Goal: Task Accomplishment & Management: Complete application form

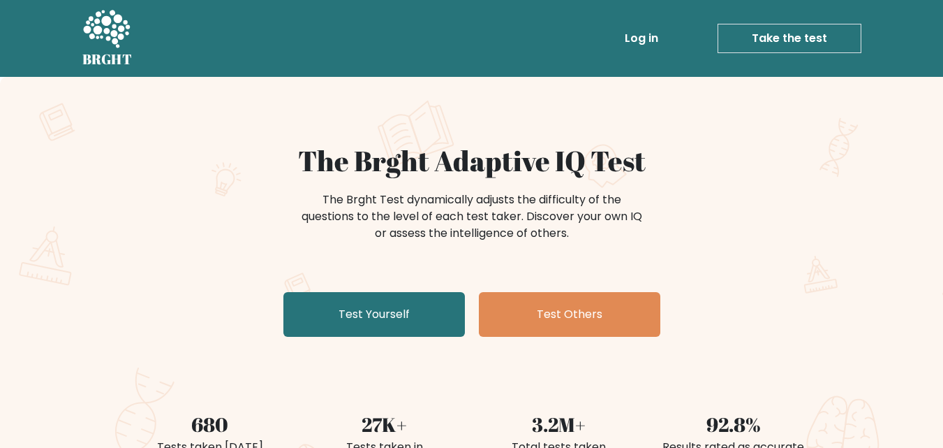
scroll to position [22, 0]
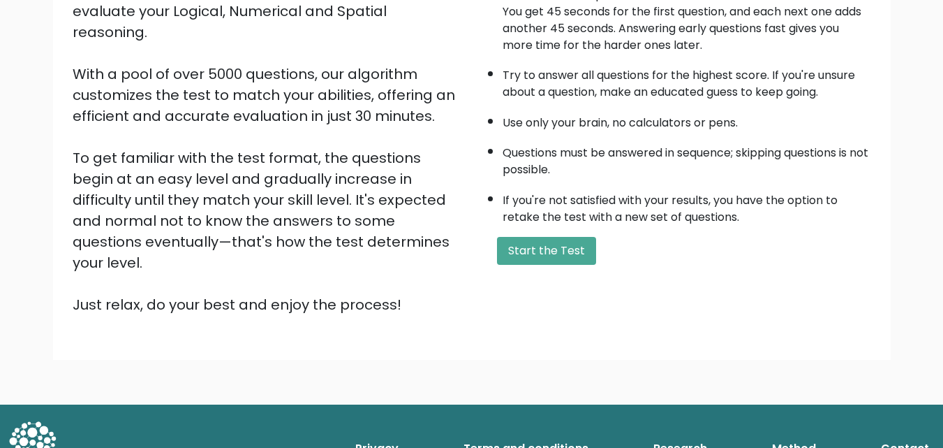
scroll to position [178, 0]
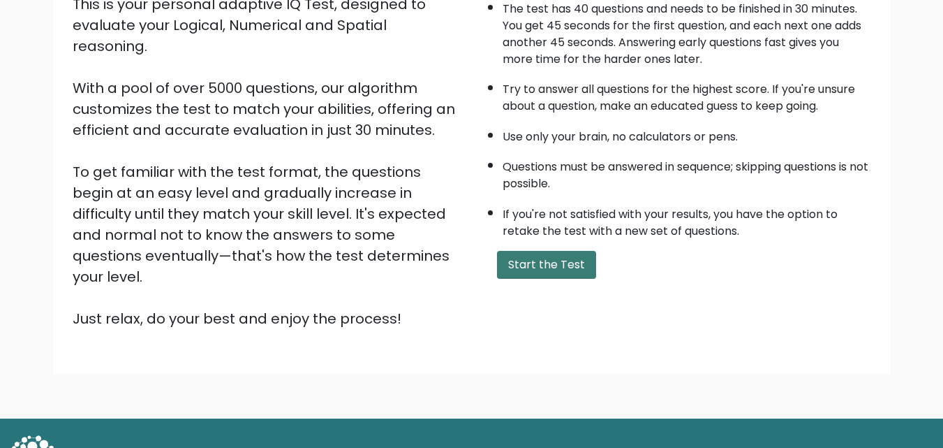
click at [551, 256] on button "Start the Test" at bounding box center [546, 265] width 99 height 28
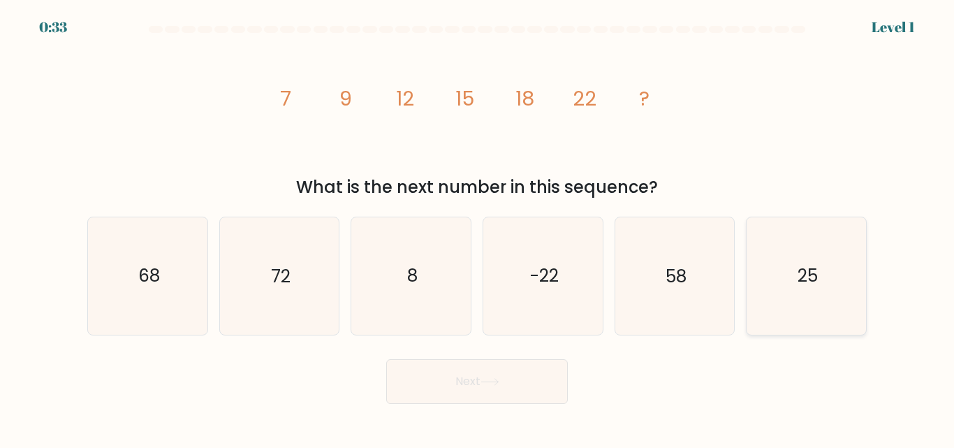
click at [781, 293] on icon "25" at bounding box center [806, 275] width 117 height 117
click at [478, 228] on input "f. 25" at bounding box center [477, 225] width 1 height 3
radio input "true"
click at [502, 399] on button "Next" at bounding box center [477, 381] width 182 height 45
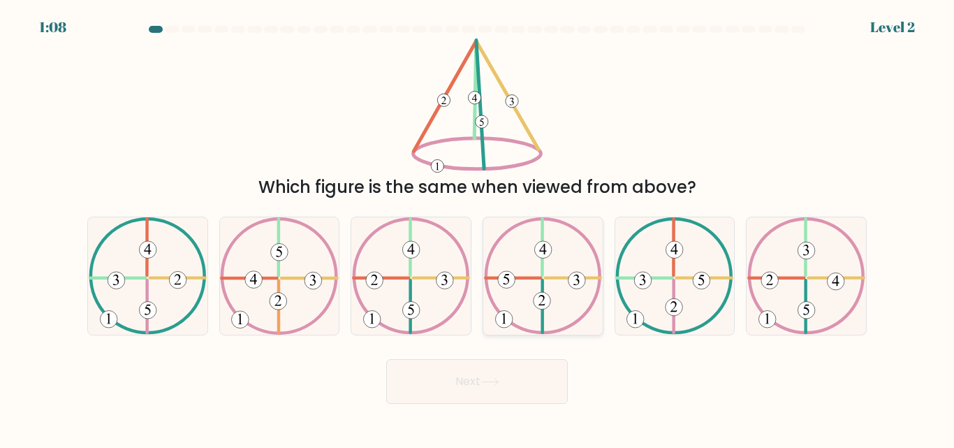
click at [540, 294] on 615 at bounding box center [542, 301] width 17 height 17
click at [478, 228] on input "d." at bounding box center [477, 225] width 1 height 3
radio input "true"
click at [532, 376] on button "Next" at bounding box center [477, 381] width 182 height 45
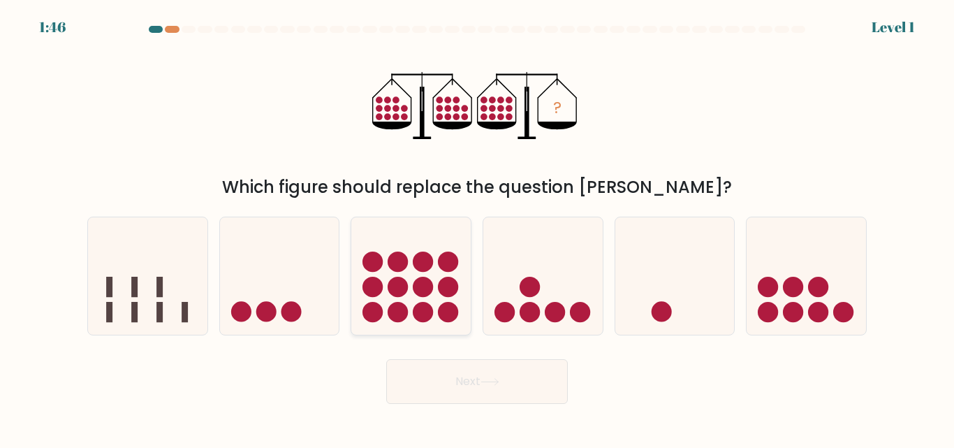
click at [374, 293] on circle at bounding box center [372, 287] width 20 height 20
click at [477, 228] on input "c." at bounding box center [477, 225] width 1 height 3
radio input "true"
click at [416, 383] on button "Next" at bounding box center [477, 381] width 182 height 45
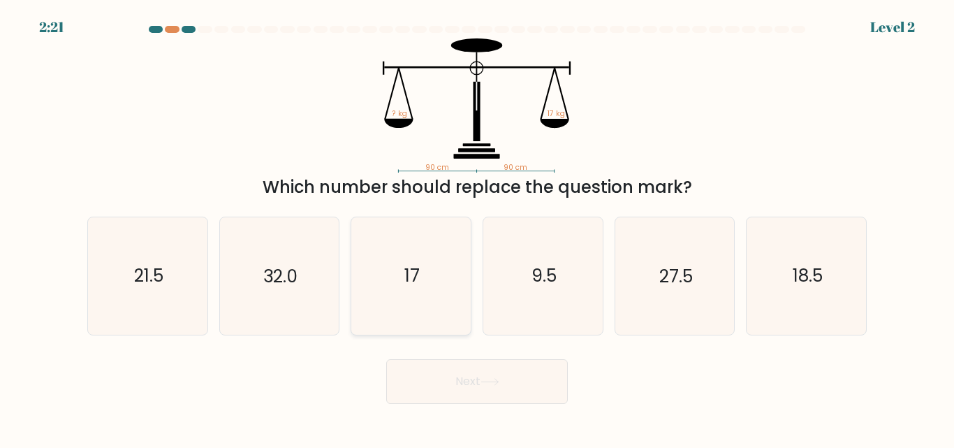
click at [392, 276] on icon "17" at bounding box center [411, 275] width 117 height 117
click at [477, 228] on input "c. 17" at bounding box center [477, 225] width 1 height 3
radio input "true"
click at [445, 380] on button "Next" at bounding box center [477, 381] width 182 height 45
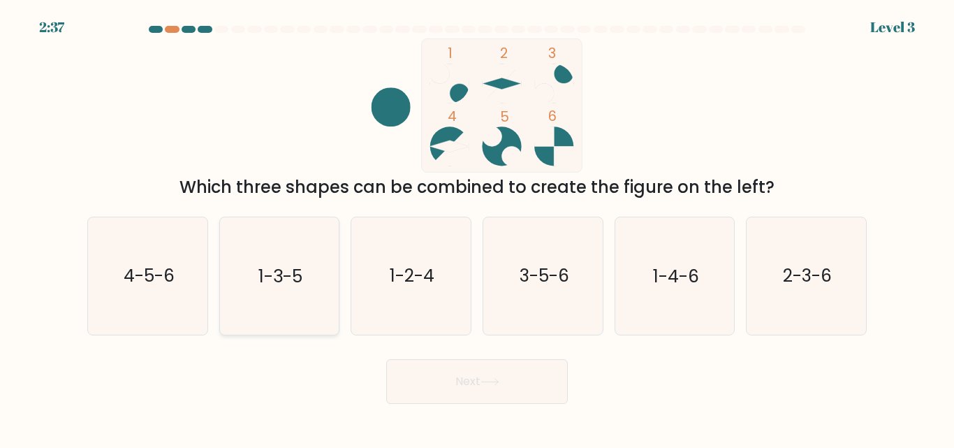
click at [277, 300] on icon "1-3-5" at bounding box center [279, 275] width 117 height 117
click at [477, 228] on input "b. 1-3-5" at bounding box center [477, 225] width 1 height 3
radio input "true"
click at [445, 388] on button "Next" at bounding box center [477, 381] width 182 height 45
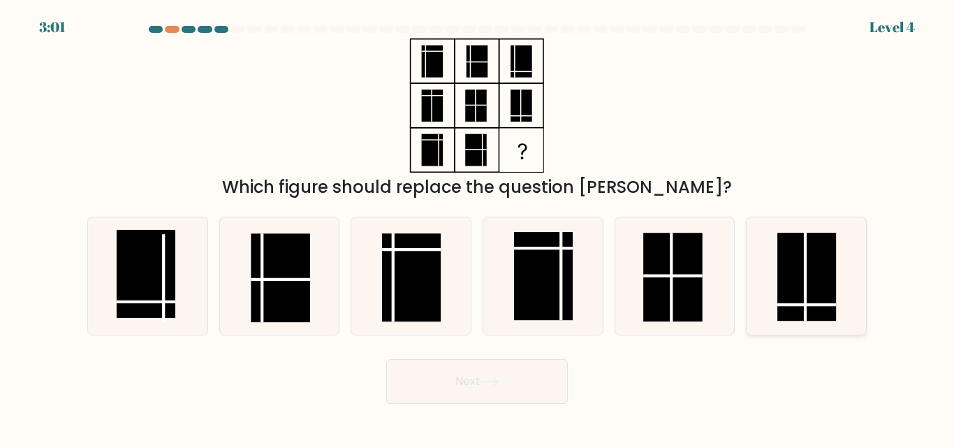
click at [825, 287] on rect at bounding box center [806, 277] width 59 height 88
click at [478, 228] on input "f." at bounding box center [477, 225] width 1 height 3
radio input "true"
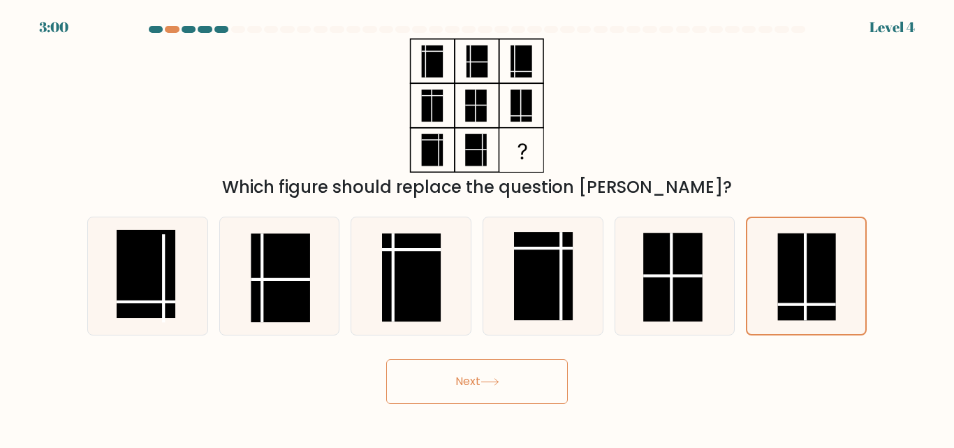
click at [546, 377] on button "Next" at bounding box center [477, 381] width 182 height 45
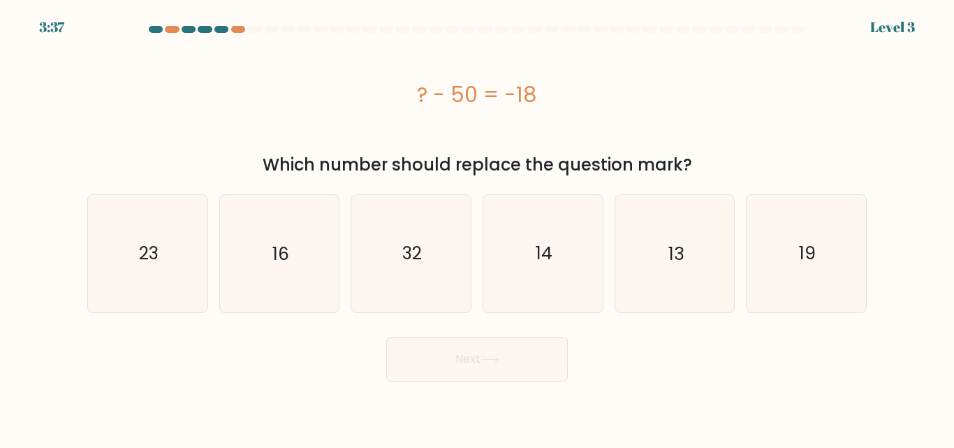
click at [541, 94] on div "? - 50 = -18" at bounding box center [476, 94] width 779 height 31
click at [437, 247] on icon "32" at bounding box center [411, 253] width 117 height 117
click at [477, 228] on input "c. 32" at bounding box center [477, 225] width 1 height 3
radio input "true"
click at [446, 365] on button "Next" at bounding box center [477, 359] width 182 height 45
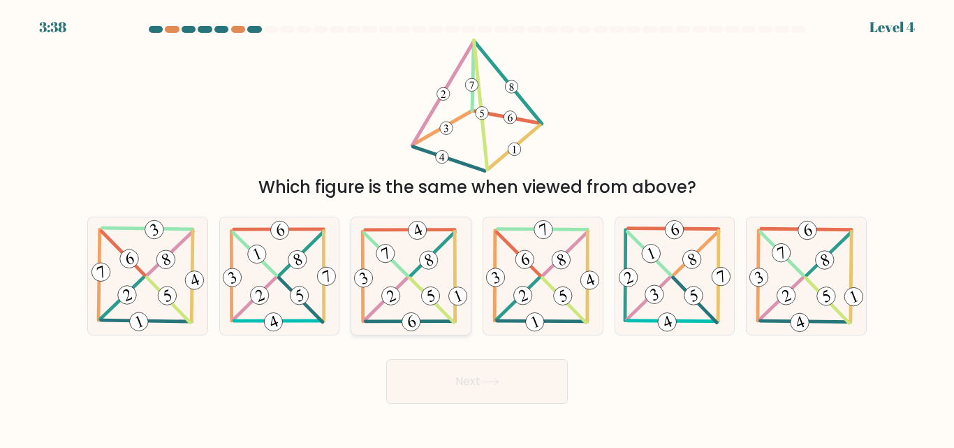
click at [429, 282] on icon at bounding box center [410, 276] width 119 height 116
click at [477, 228] on input "c." at bounding box center [477, 225] width 1 height 3
radio input "true"
click at [481, 388] on button "Next" at bounding box center [477, 381] width 182 height 45
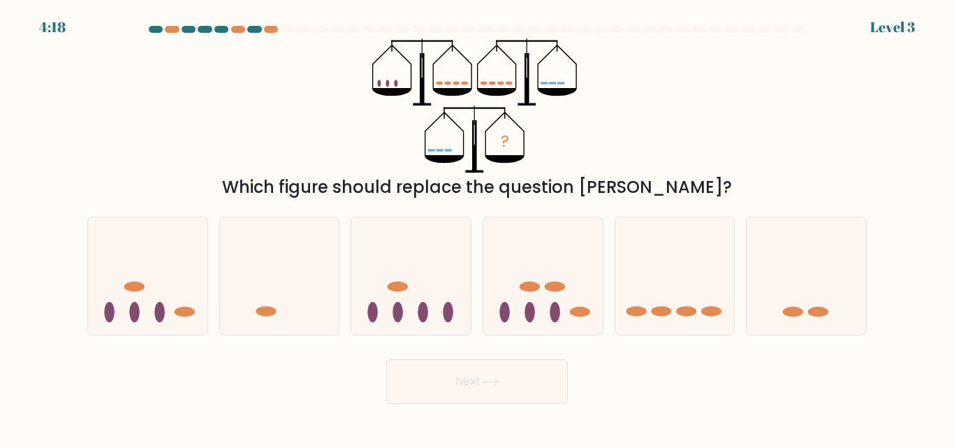
drag, startPoint x: 304, startPoint y: 184, endPoint x: 739, endPoint y: 176, distance: 434.5
click at [739, 176] on div "Which figure should replace the question [PERSON_NAME]?" at bounding box center [477, 187] width 763 height 25
click at [719, 163] on div "? Which figure should replace the question mark?" at bounding box center [477, 118] width 796 height 161
drag, startPoint x: 247, startPoint y: 179, endPoint x: 291, endPoint y: 182, distance: 44.7
click at [291, 182] on div "Which figure should replace the question [PERSON_NAME]?" at bounding box center [477, 187] width 763 height 25
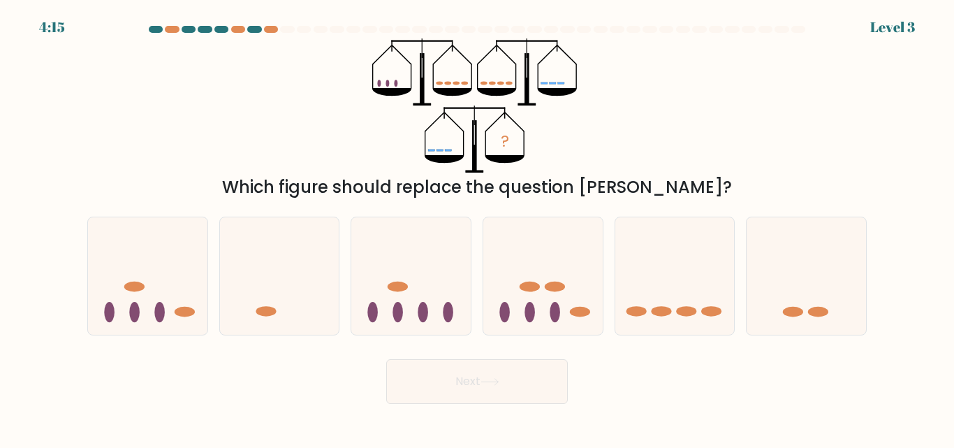
click at [251, 145] on div "? Which figure should replace the question mark?" at bounding box center [477, 118] width 796 height 161
click at [392, 132] on icon "?" at bounding box center [477, 105] width 210 height 134
click at [432, 319] on icon at bounding box center [410, 275] width 119 height 98
click at [477, 228] on input "c." at bounding box center [477, 225] width 1 height 3
radio input "true"
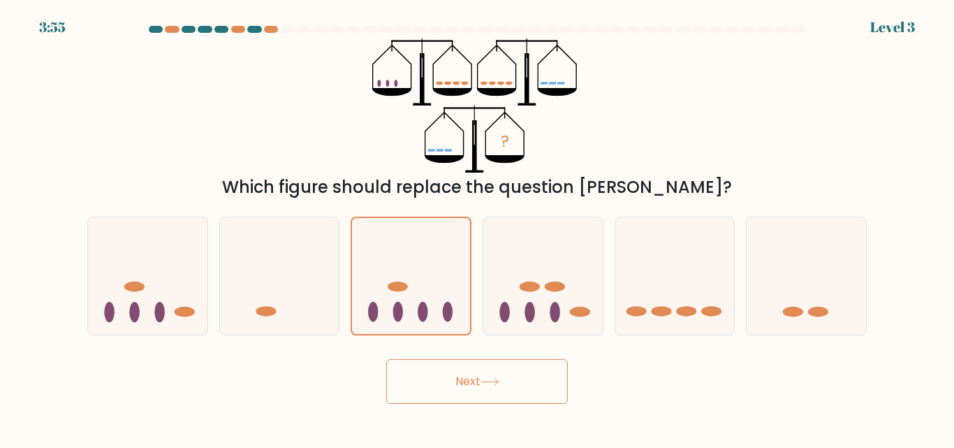
click at [478, 418] on body "3:55 Level 3" at bounding box center [477, 224] width 954 height 448
click at [479, 399] on button "Next" at bounding box center [477, 381] width 182 height 45
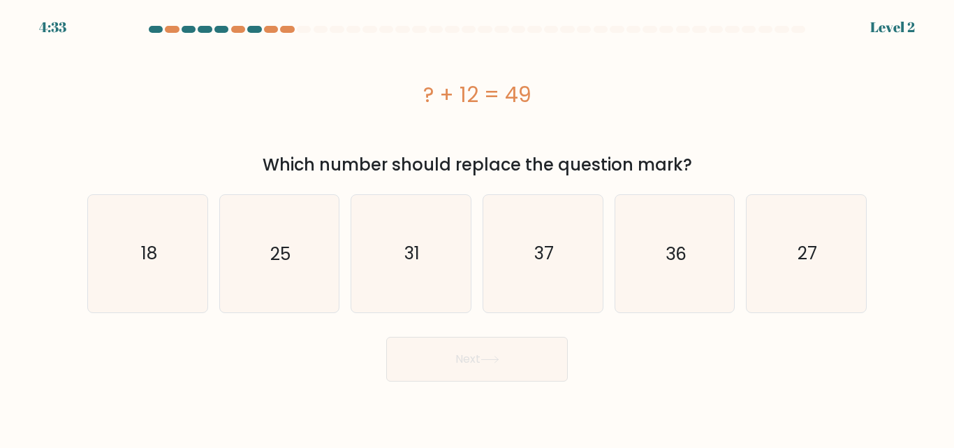
drag, startPoint x: 262, startPoint y: 163, endPoint x: 798, endPoint y: 177, distance: 536.5
click at [798, 177] on div "Which number should replace the question mark?" at bounding box center [477, 164] width 763 height 25
click at [768, 160] on div "Which number should replace the question mark?" at bounding box center [477, 164] width 763 height 25
click at [561, 273] on icon "37" at bounding box center [543, 253] width 117 height 117
click at [478, 228] on input "d. 37" at bounding box center [477, 225] width 1 height 3
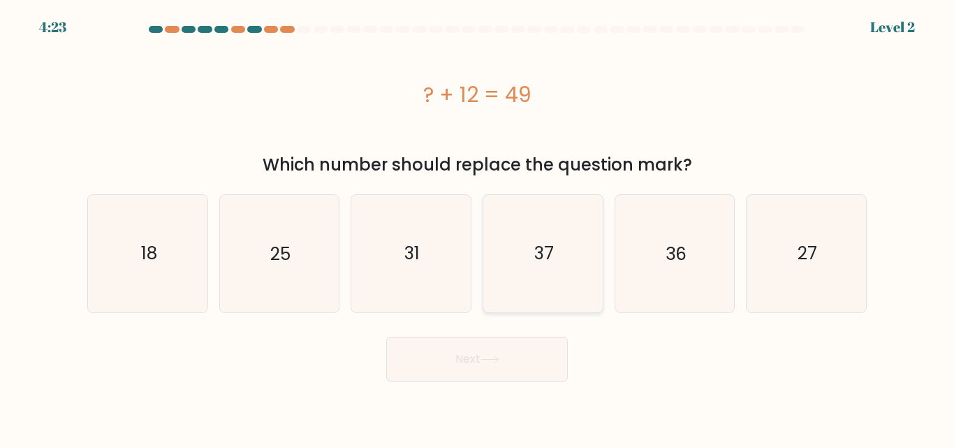
radio input "true"
click at [497, 370] on button "Next" at bounding box center [477, 359] width 182 height 45
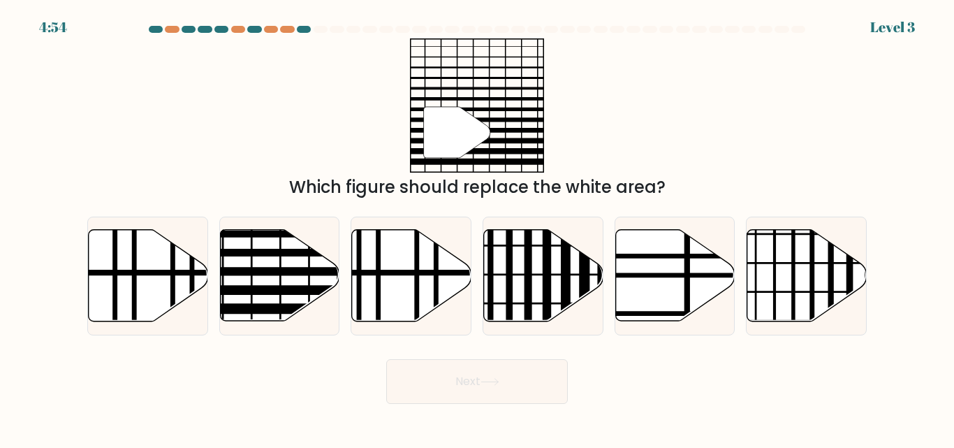
drag, startPoint x: 534, startPoint y: 358, endPoint x: 675, endPoint y: 381, distance: 142.3
click at [675, 381] on div "Next" at bounding box center [477, 378] width 796 height 52
click at [263, 309] on line at bounding box center [316, 309] width 240 height 0
click at [477, 228] on input "b." at bounding box center [477, 225] width 1 height 3
radio input "true"
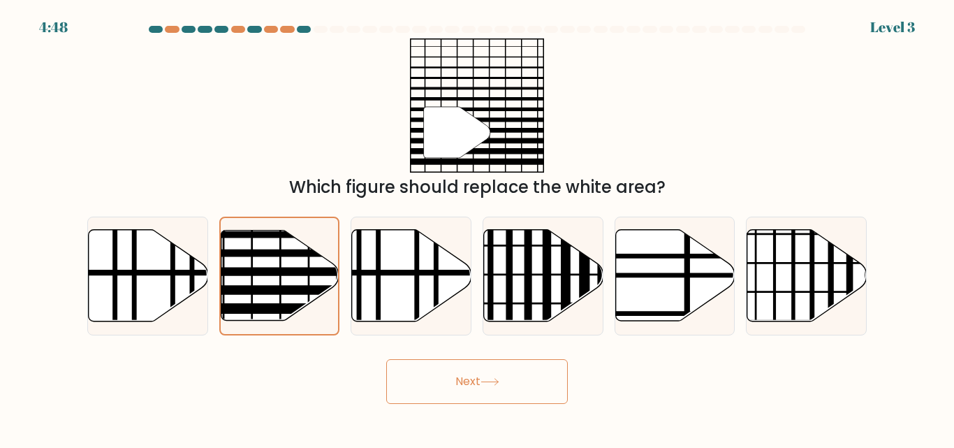
click at [390, 372] on button "Next" at bounding box center [477, 381] width 182 height 45
